Goal: Communication & Community: Participate in discussion

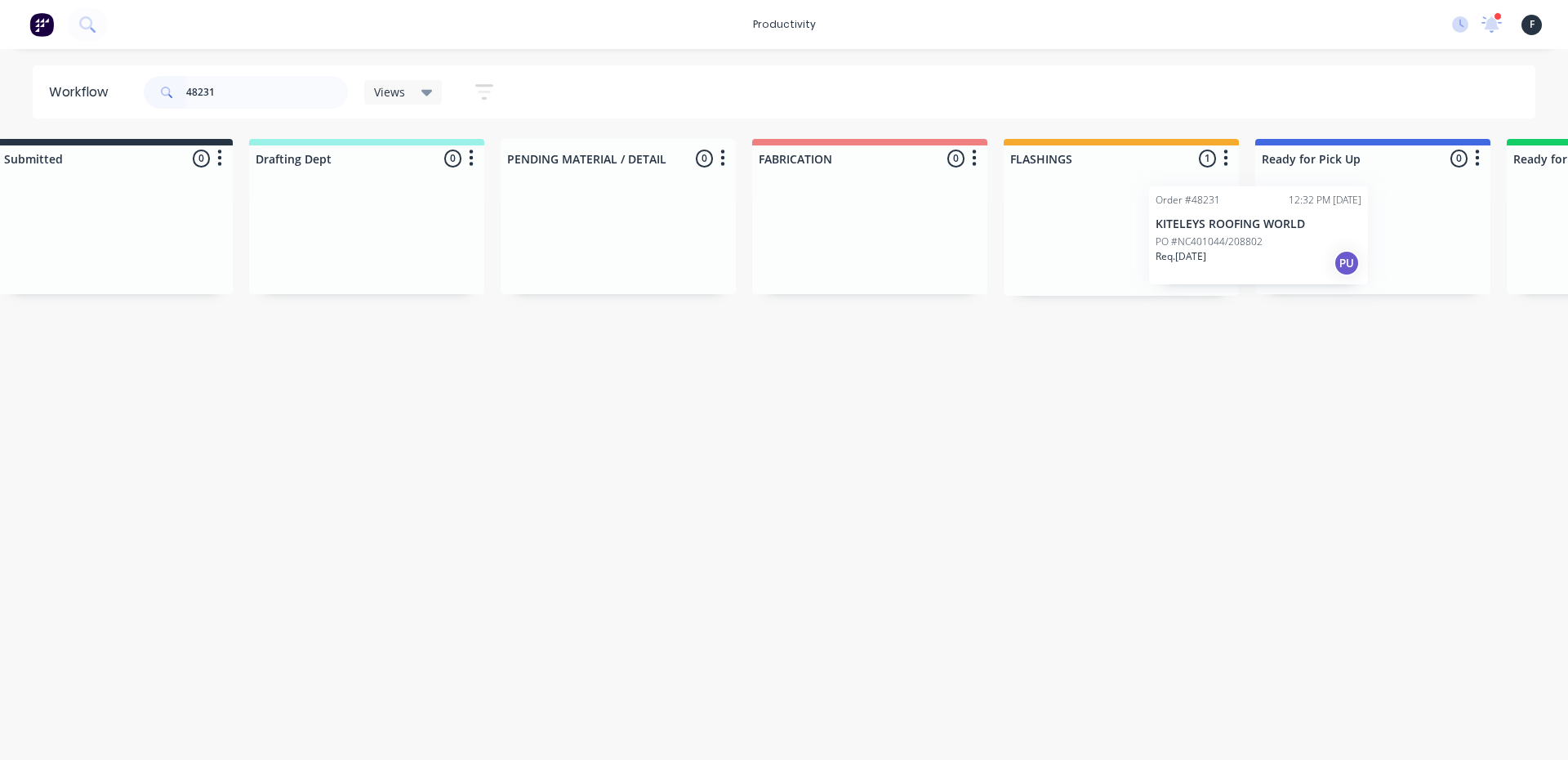
drag, startPoint x: 1222, startPoint y: 238, endPoint x: 1298, endPoint y: 238, distance: 76.0
click at [1298, 238] on div "Submitted 0 Sort By Created date Required date Order number Customer name Most …" at bounding box center [1312, 217] width 2724 height 157
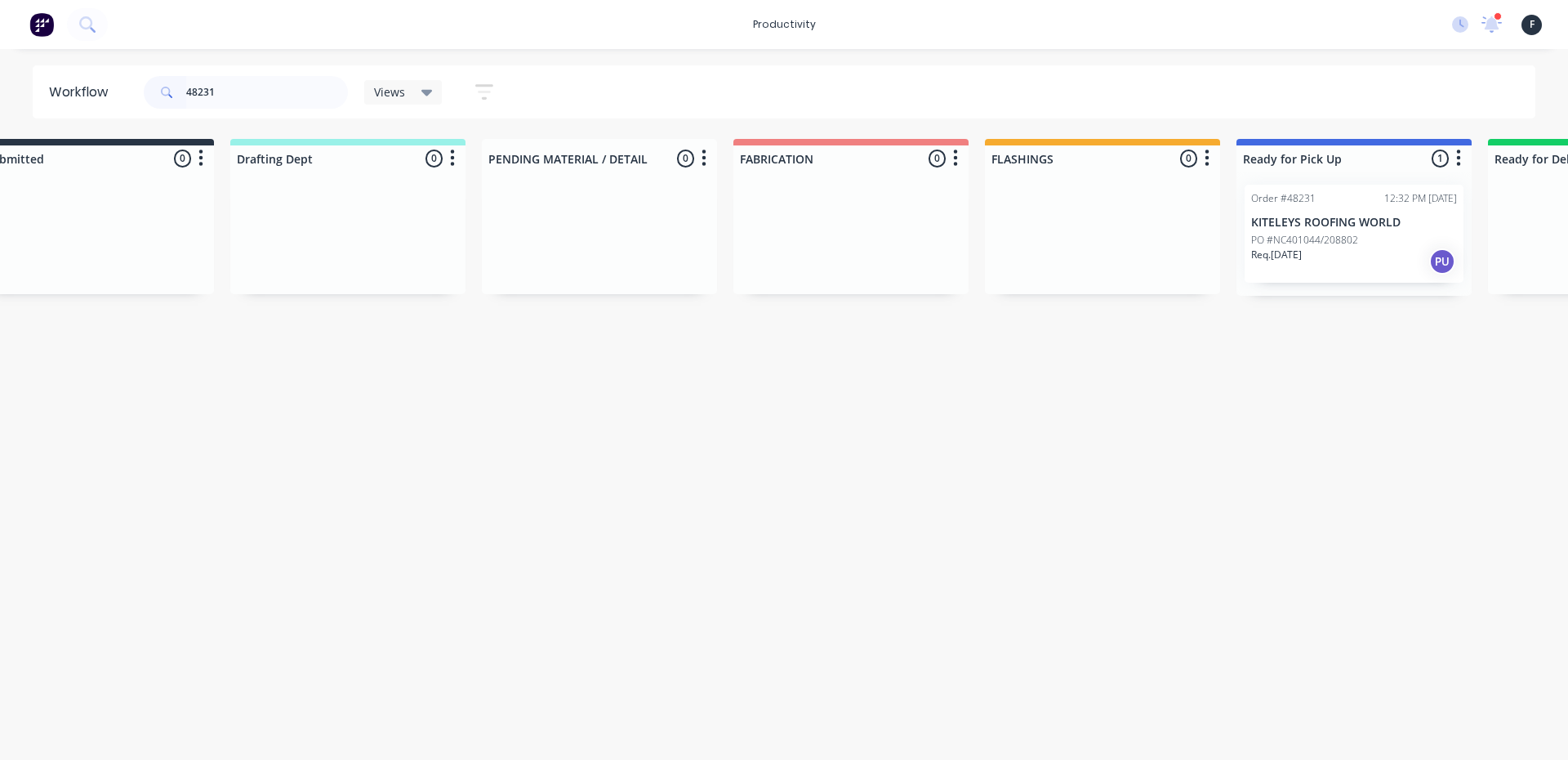
type input "48231"
click at [1310, 233] on p "PO #NC401044/208802" at bounding box center [1304, 241] width 107 height 15
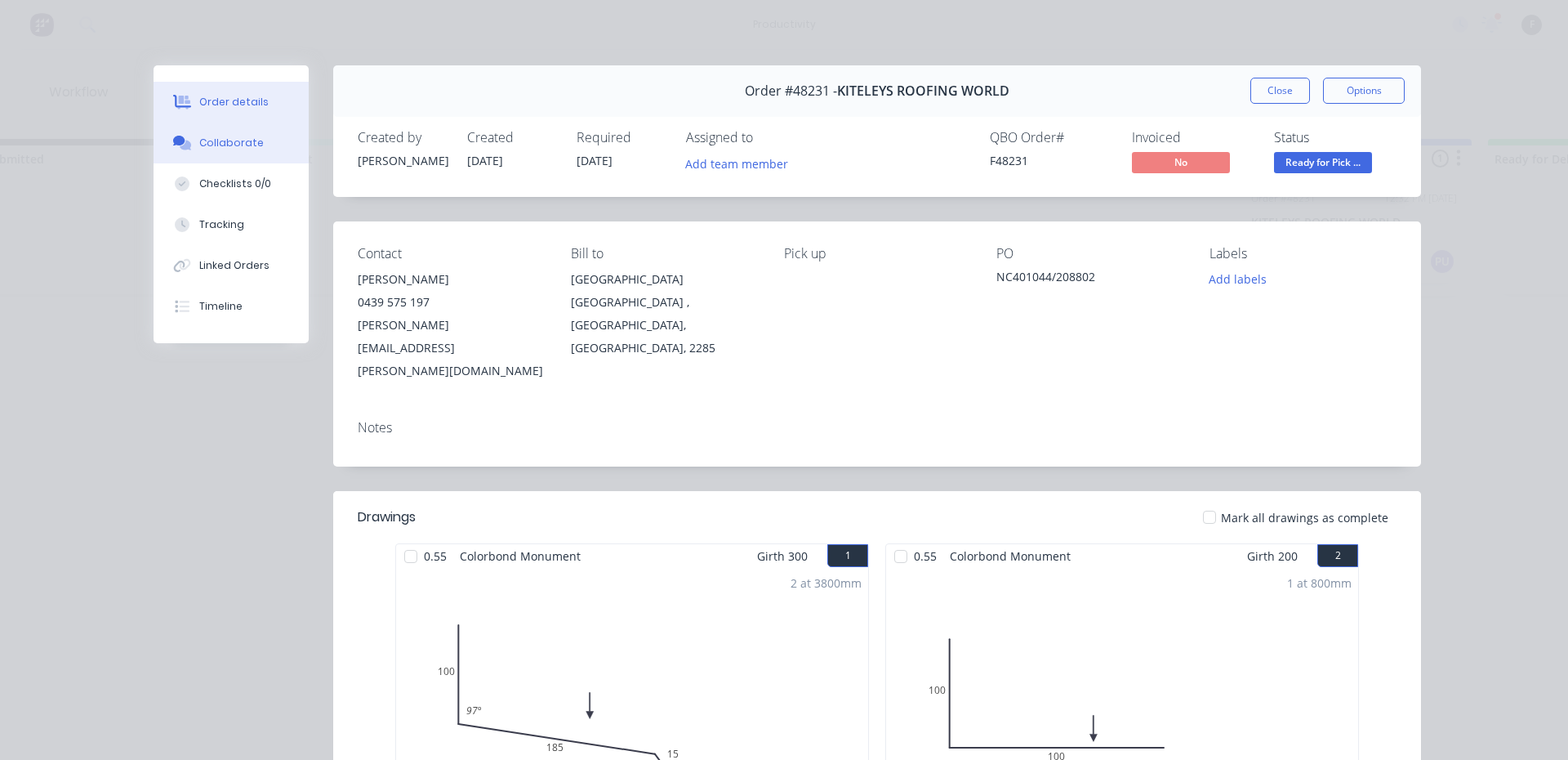
click at [268, 147] on button "Collaborate" at bounding box center [232, 142] width 155 height 41
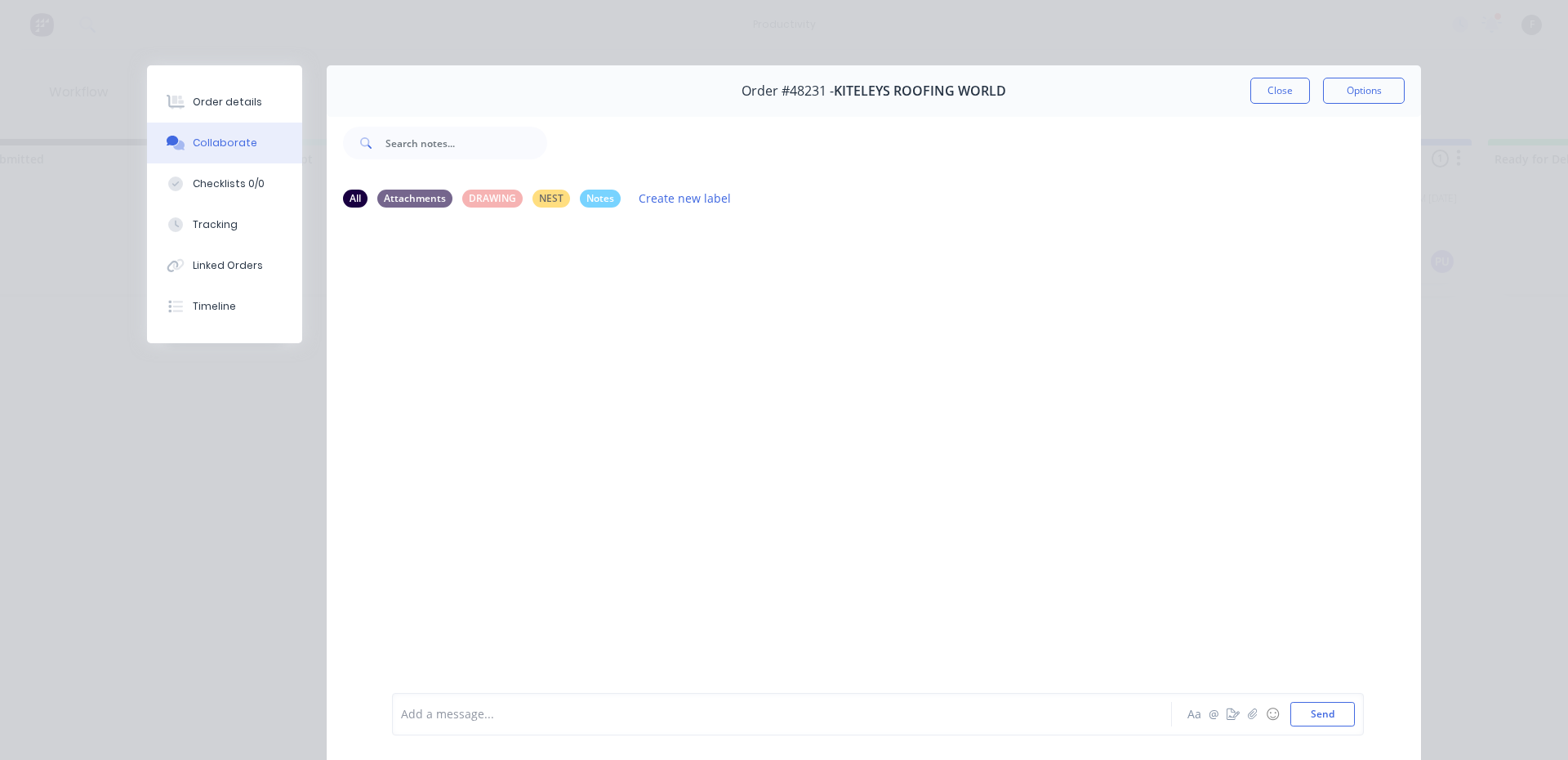
click at [753, 725] on div "Add a message..." at bounding box center [758, 714] width 715 height 25
